Goal: Use online tool/utility: Utilize a website feature to perform a specific function

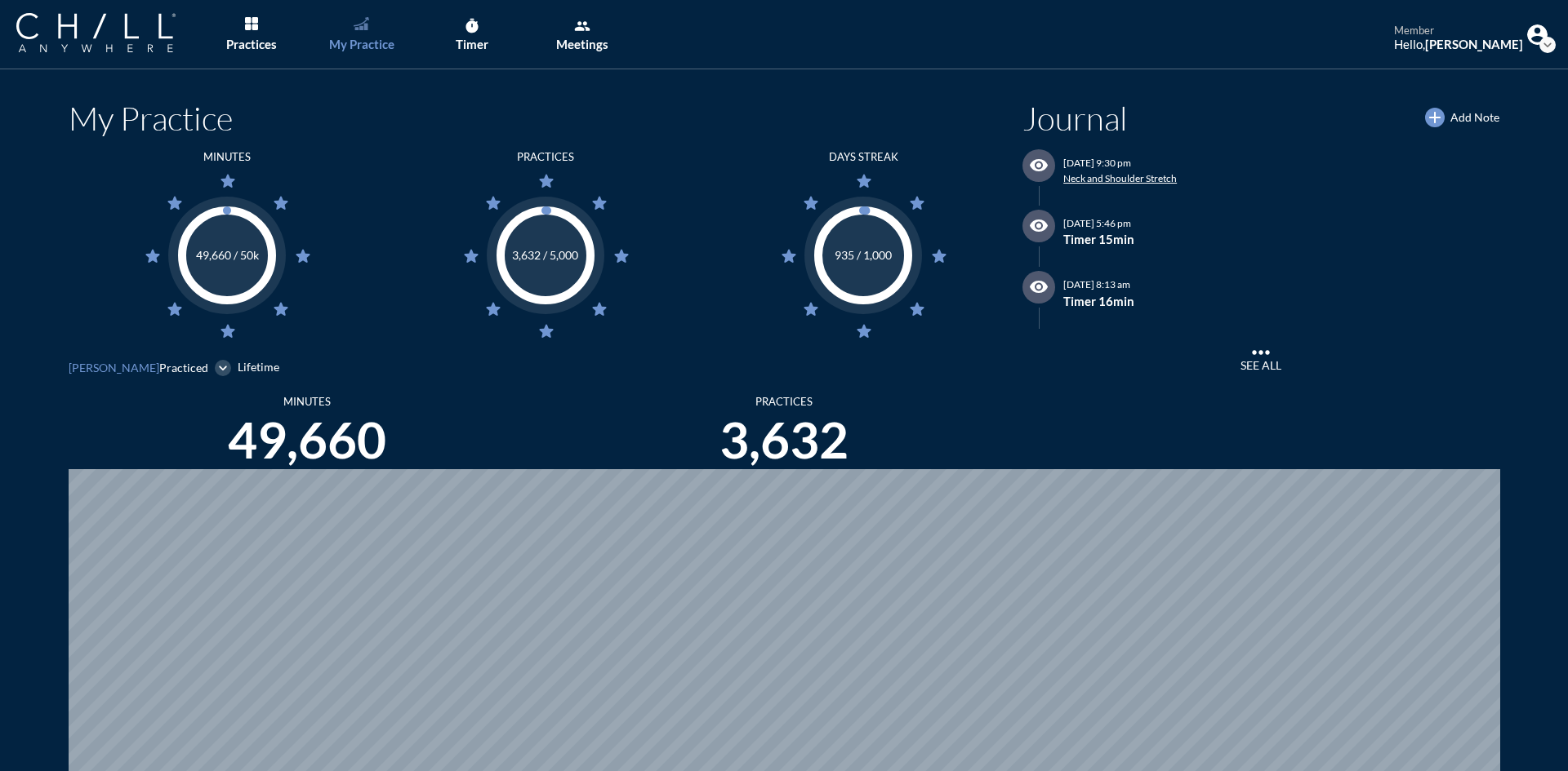
scroll to position [771, 1555]
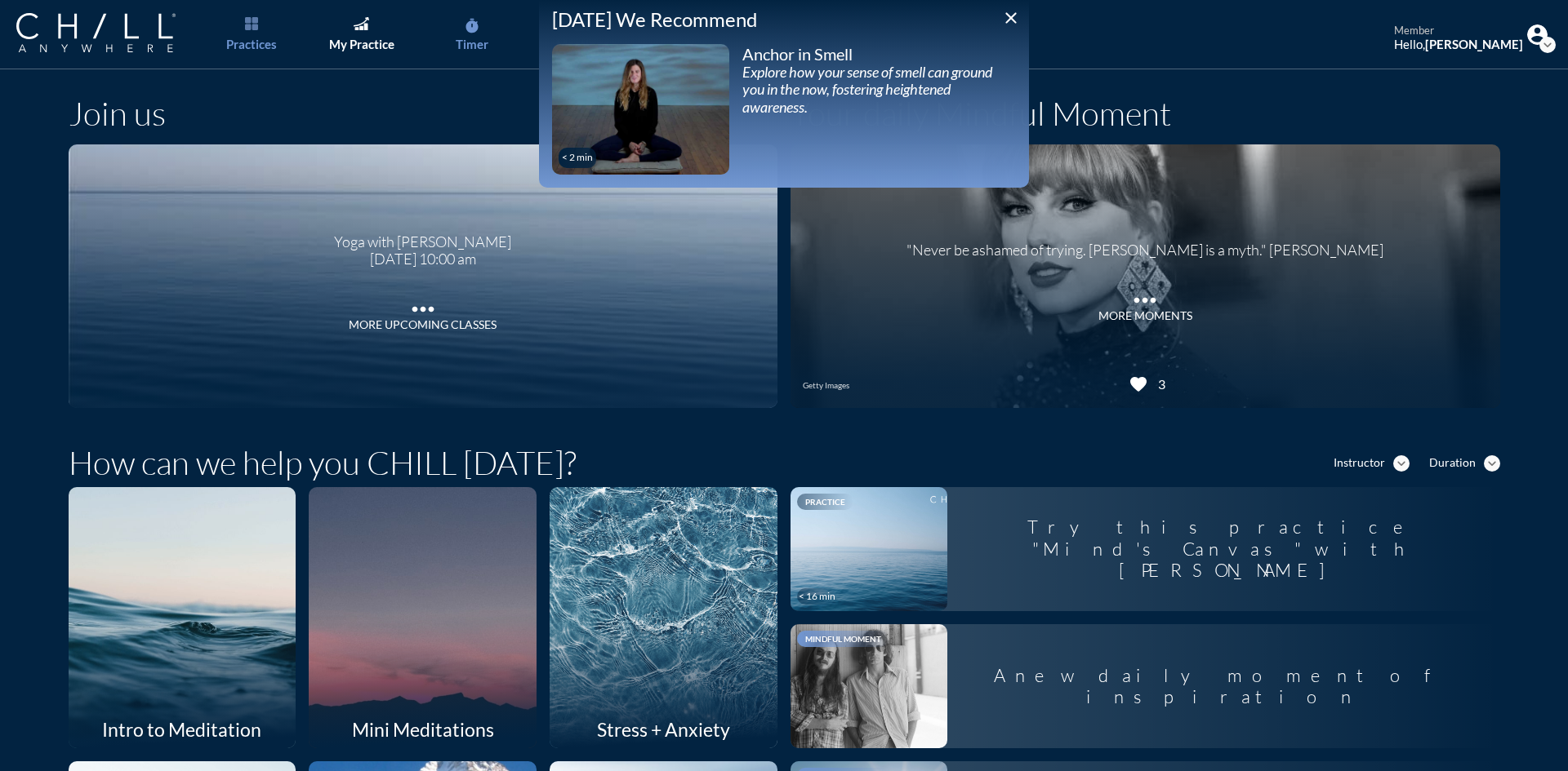
click at [485, 52] on link "timer Timer" at bounding box center [471, 35] width 86 height 69
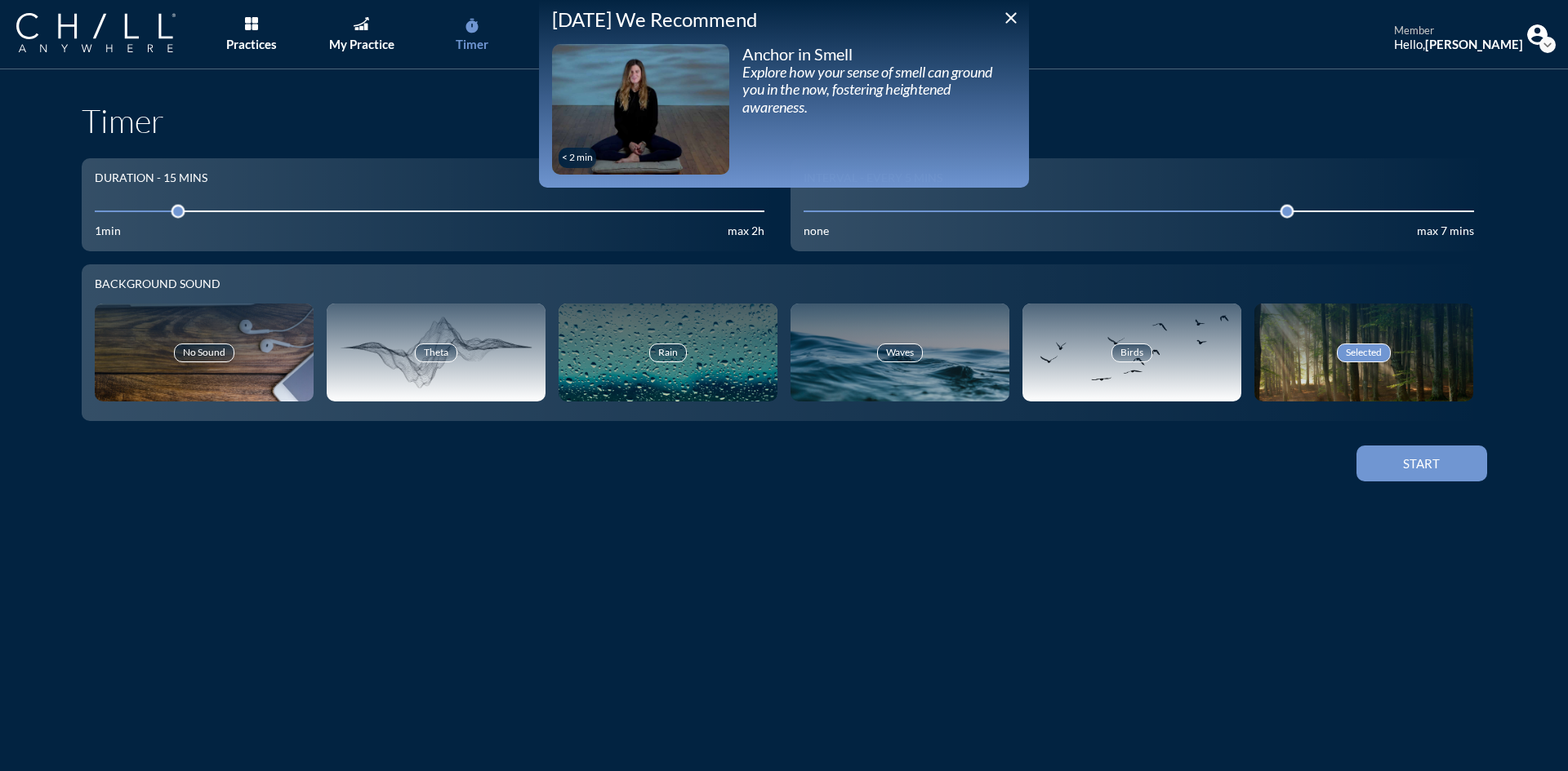
click at [1009, 24] on icon "close" at bounding box center [1011, 17] width 20 height 20
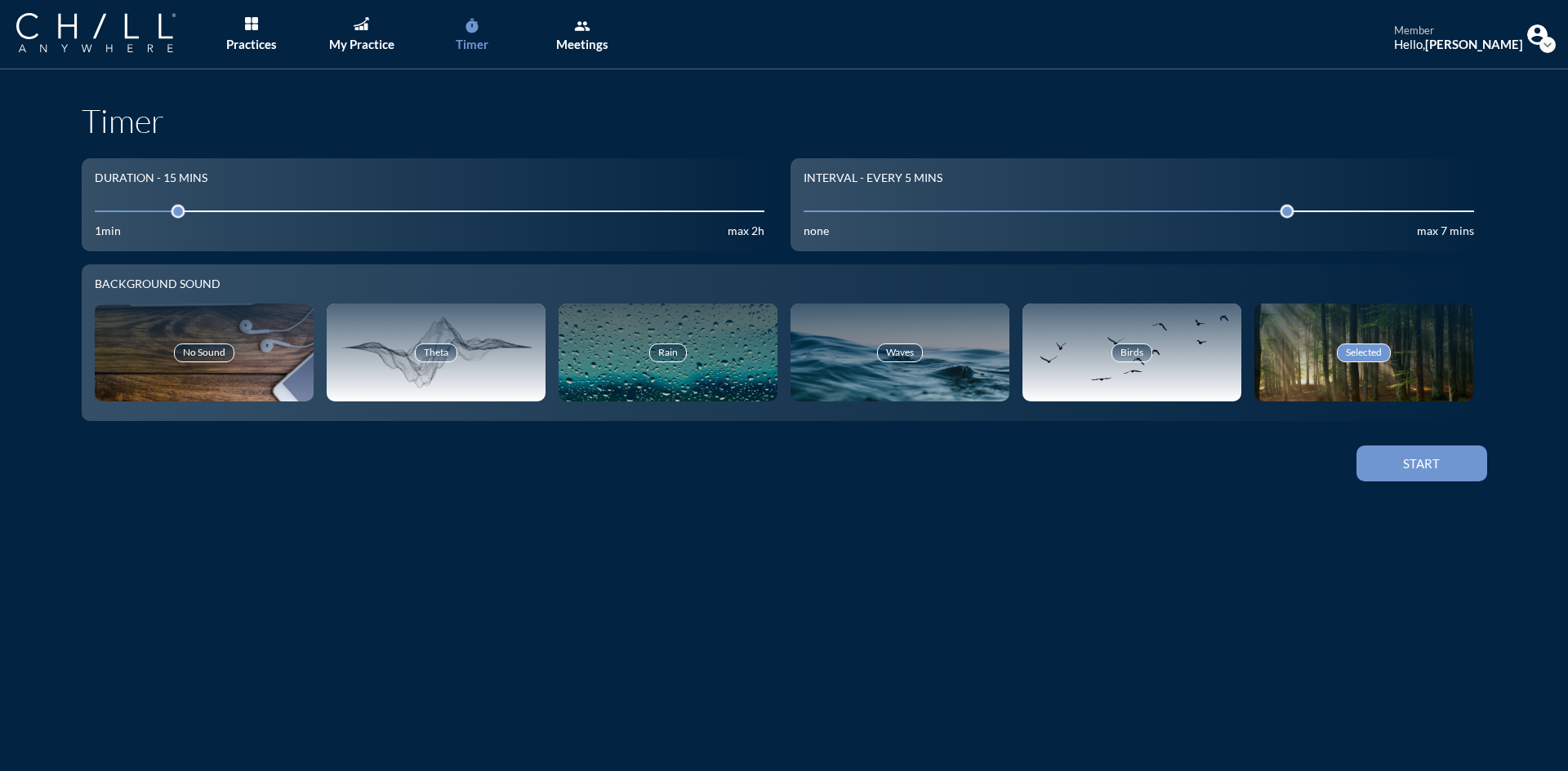
click at [1420, 474] on button "Start" at bounding box center [1421, 463] width 131 height 36
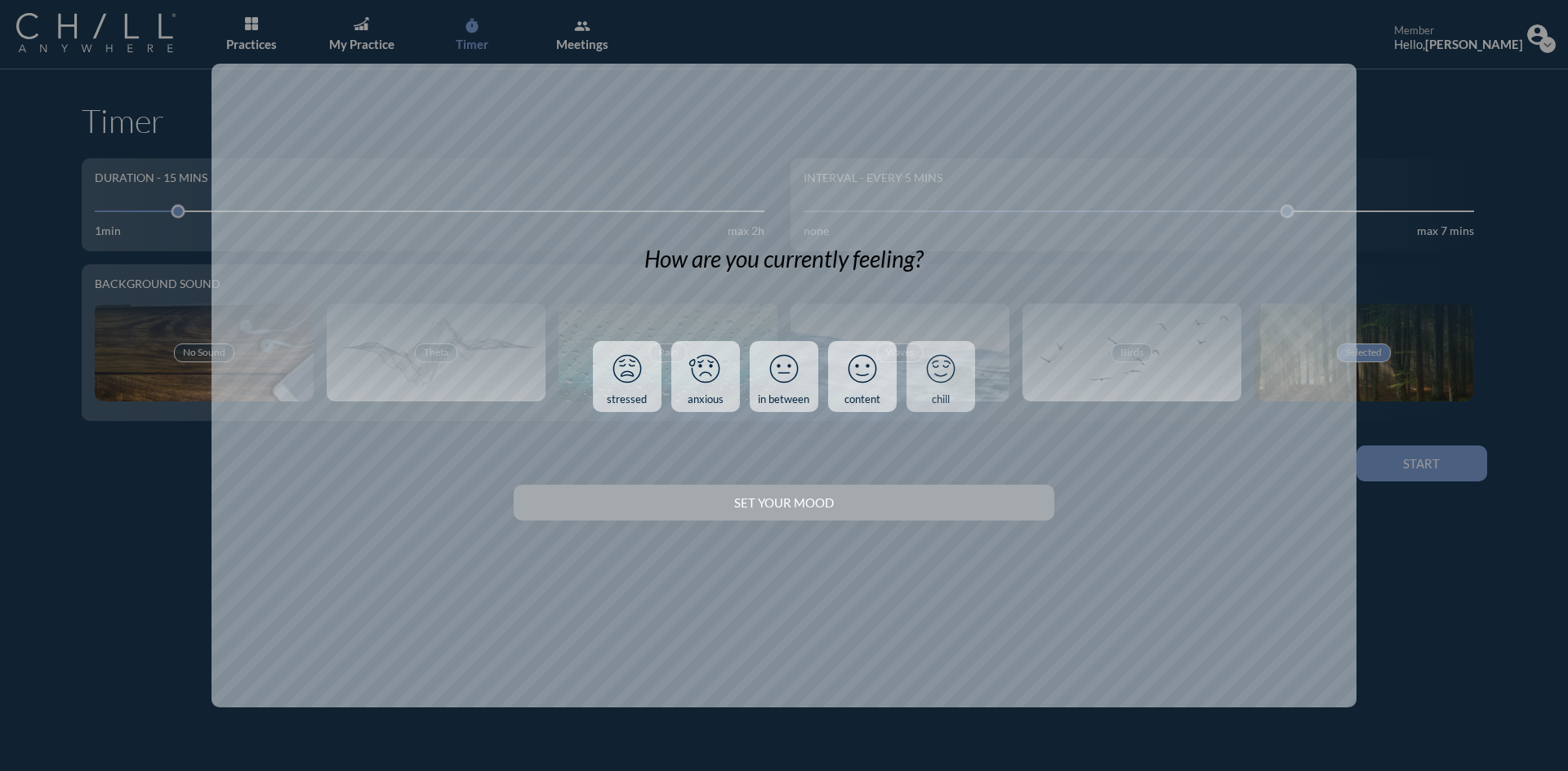
click at [961, 392] on link "chill" at bounding box center [940, 376] width 69 height 72
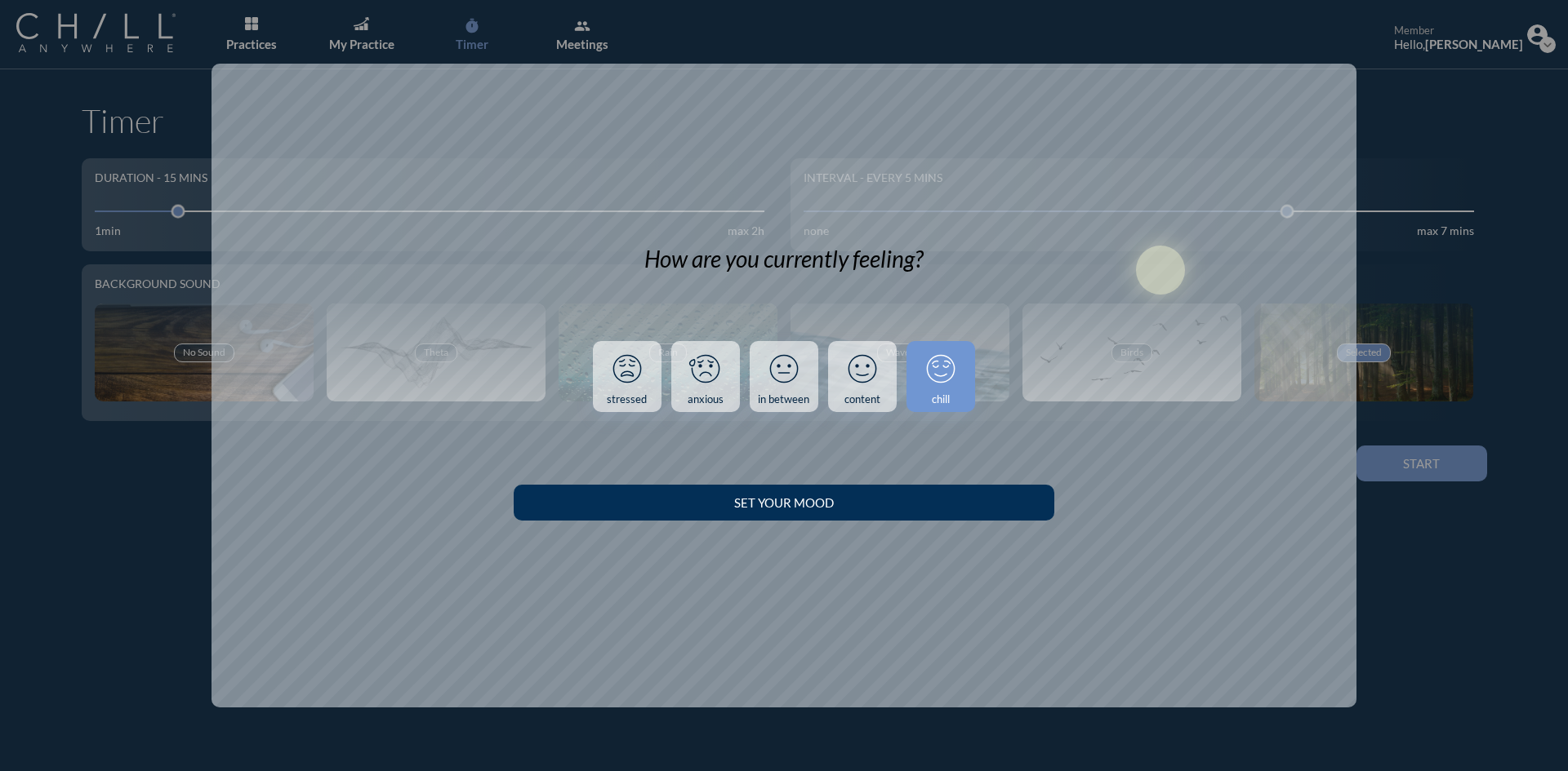
click at [998, 514] on button "Set your Mood" at bounding box center [784, 502] width 540 height 36
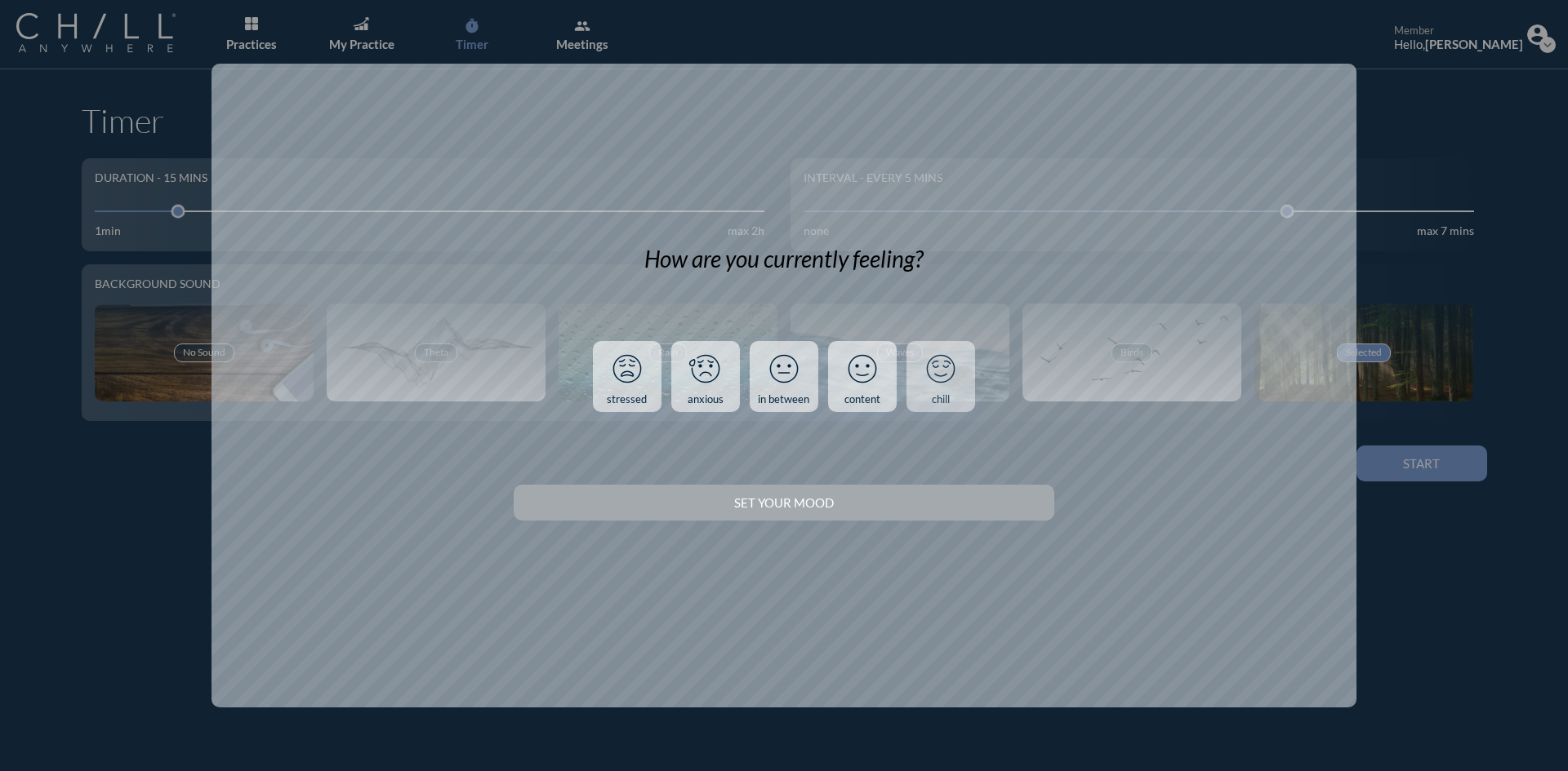
click at [917, 408] on link "chill" at bounding box center [940, 376] width 69 height 72
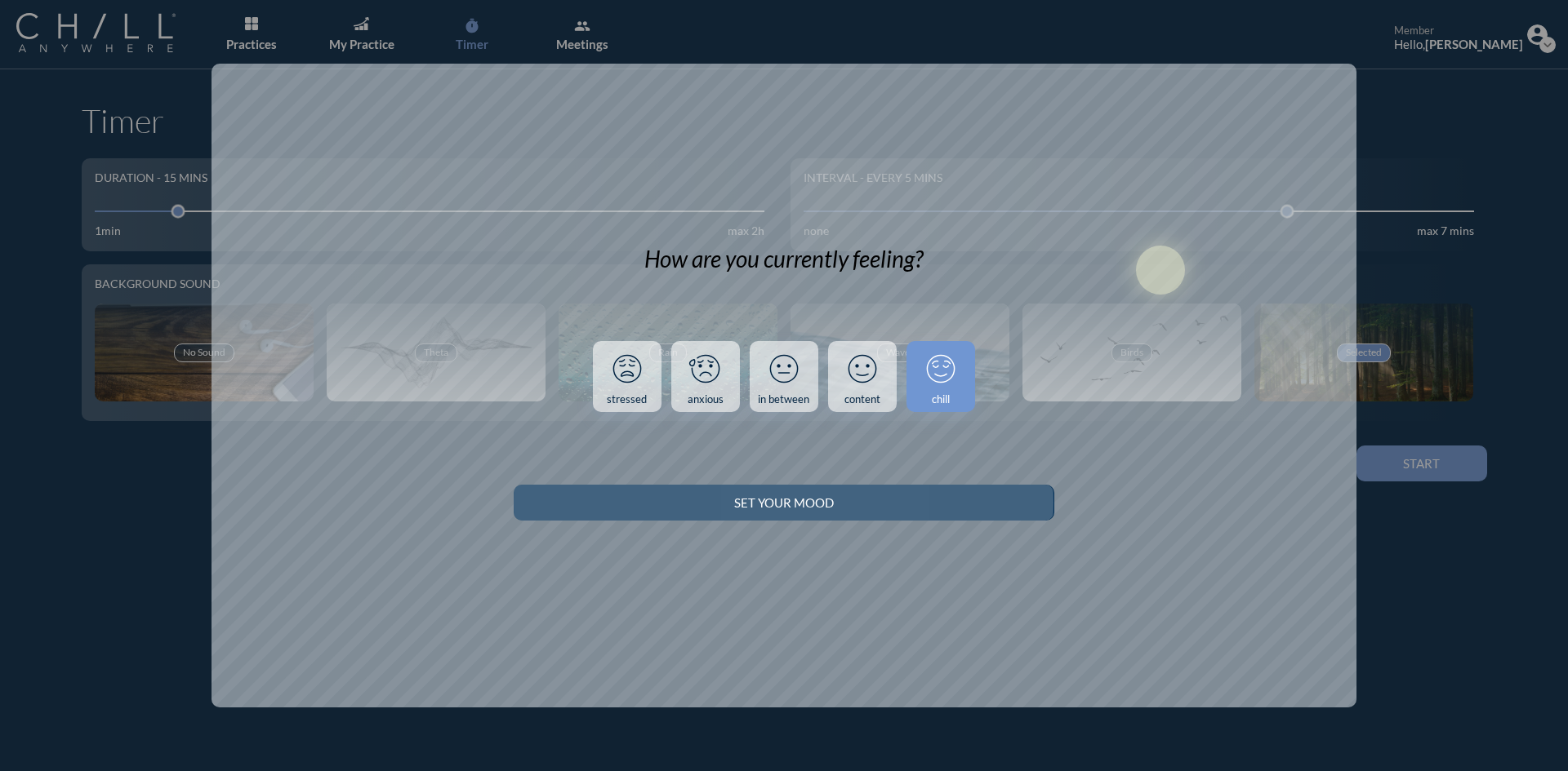
click at [976, 512] on button "Set your Mood" at bounding box center [784, 502] width 540 height 36
